Goal: Task Accomplishment & Management: Use online tool/utility

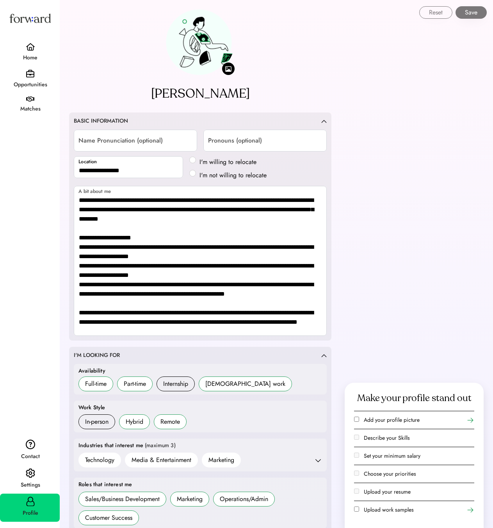
select select "*******"
click at [32, 96] on div "Matches" at bounding box center [30, 105] width 60 height 24
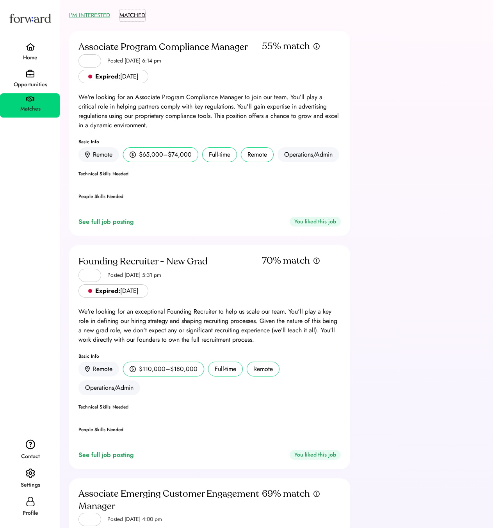
click at [135, 14] on button "MATCHED" at bounding box center [133, 15] width 26 height 12
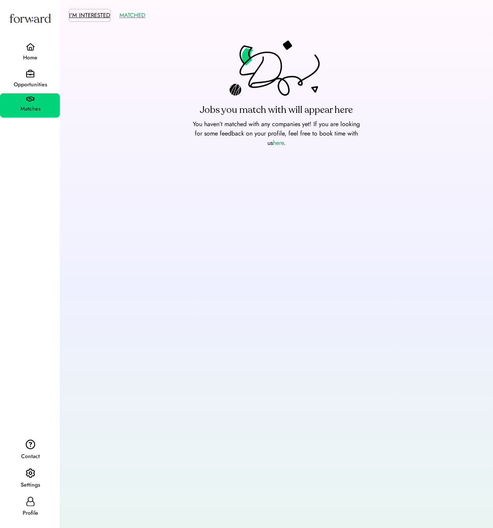
click at [101, 15] on button "I'M INTERESTED" at bounding box center [89, 15] width 41 height 12
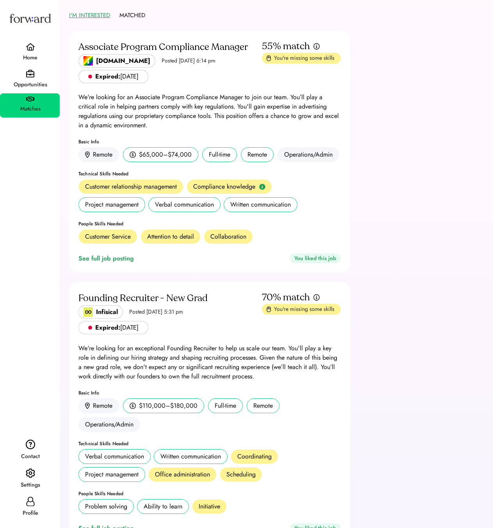
click at [30, 48] on img at bounding box center [30, 47] width 9 height 8
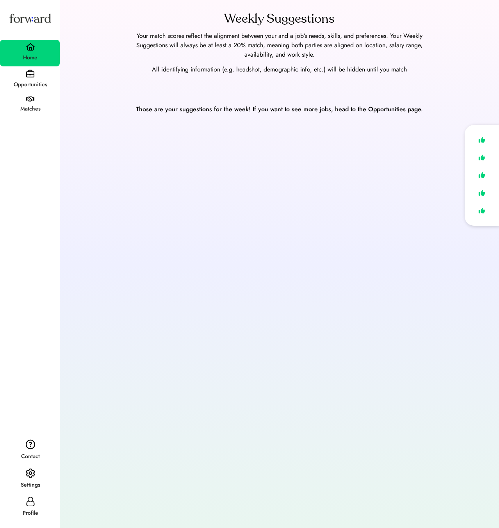
click at [32, 76] on img at bounding box center [30, 74] width 8 height 8
